Goal: Information Seeking & Learning: Learn about a topic

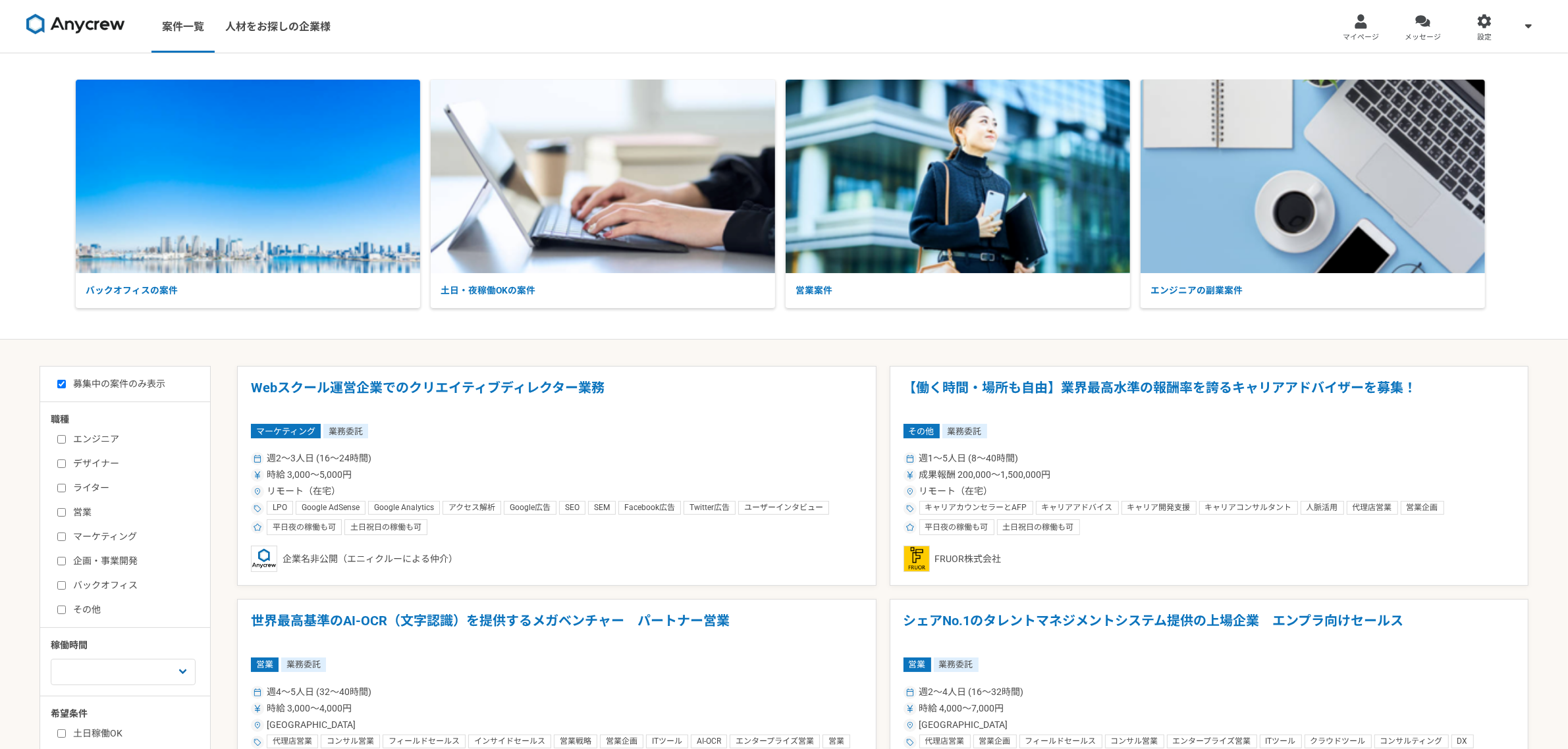
click at [61, 512] on input "営業" at bounding box center [62, 512] width 9 height 9
checkbox input "true"
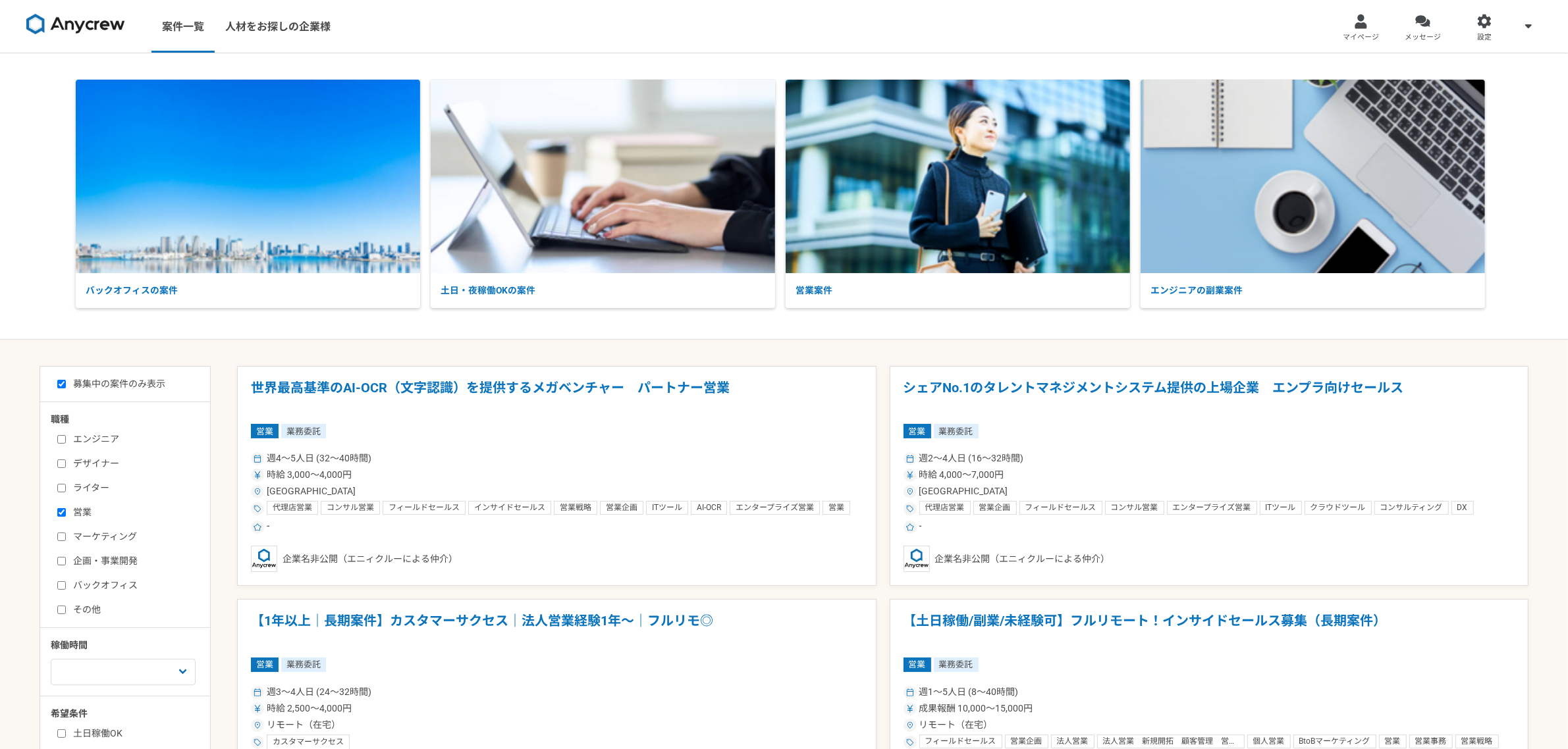
click at [61, 532] on input "マーケティング" at bounding box center [62, 537] width 9 height 9
checkbox input "true"
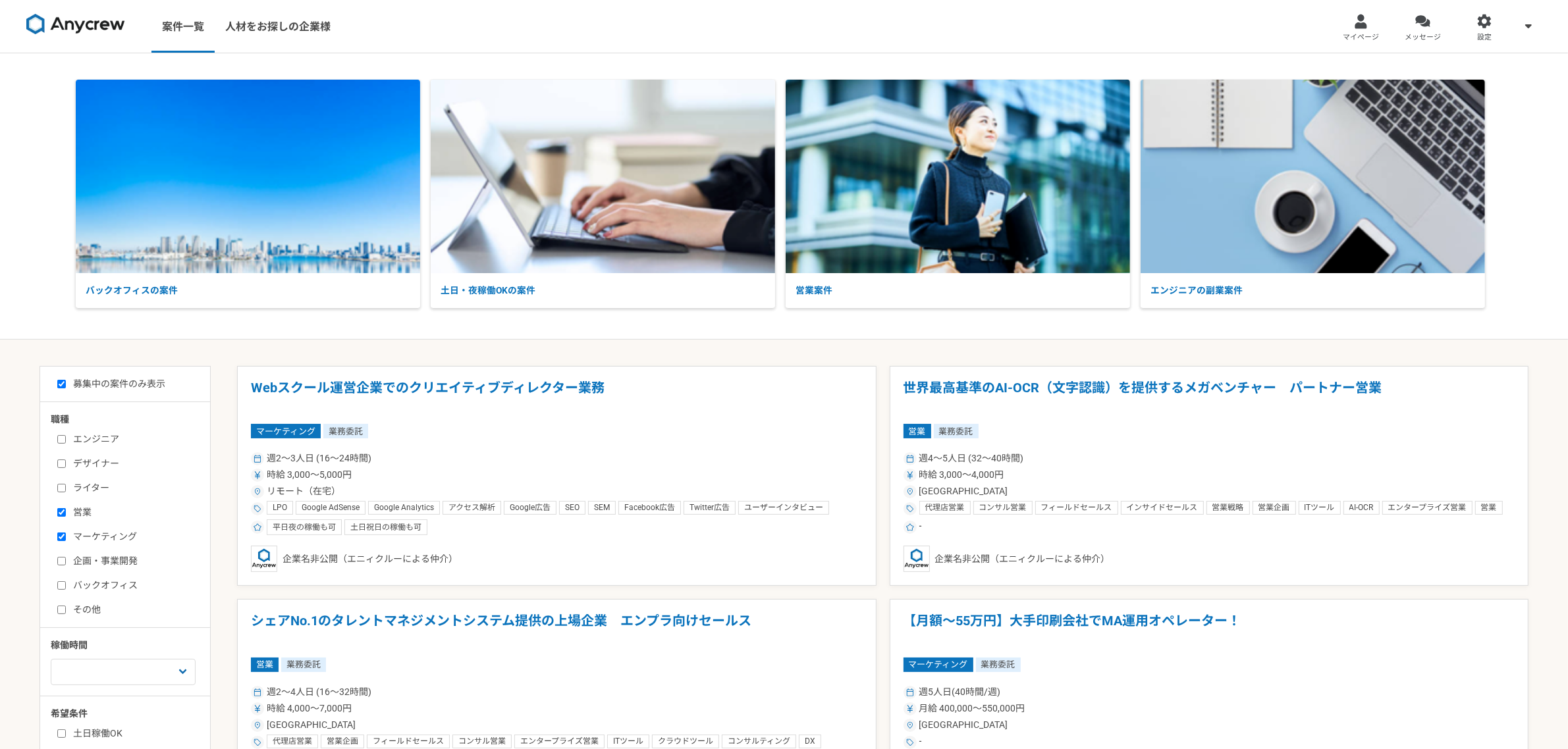
click at [63, 556] on input "企画・事業開発" at bounding box center [62, 561] width 9 height 9
checkbox input "true"
click at [59, 581] on input "バックオフィス" at bounding box center [62, 586] width 9 height 9
checkbox input "true"
